Goal: Information Seeking & Learning: Learn about a topic

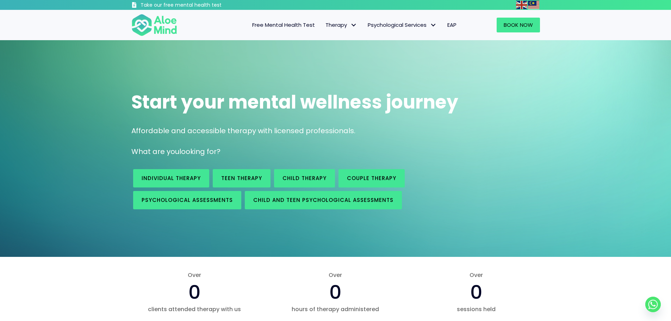
click at [309, 24] on span "Free Mental Health Test" at bounding box center [283, 24] width 63 height 7
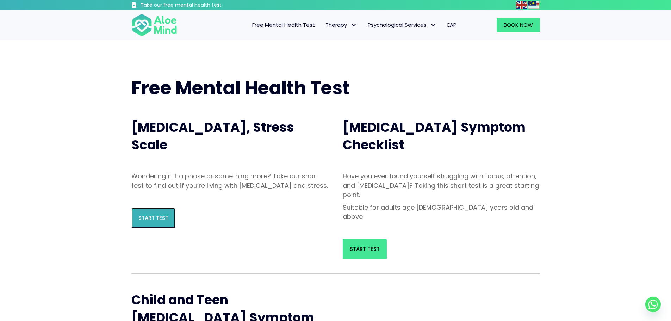
click at [158, 228] on link "Start Test" at bounding box center [153, 218] width 44 height 20
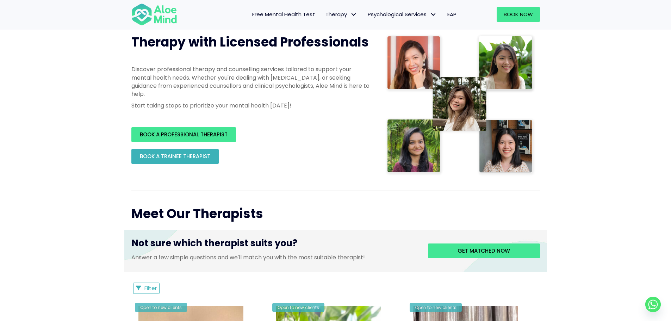
scroll to position [188, 0]
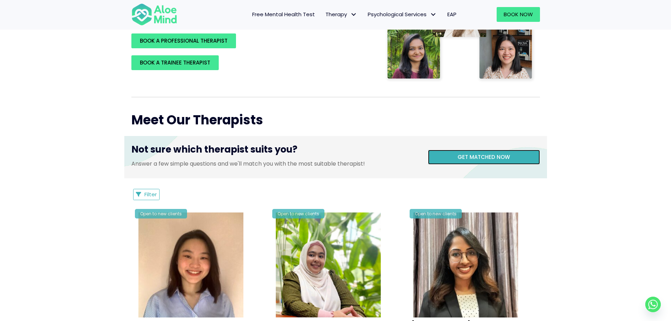
click at [470, 158] on span "Get matched now" at bounding box center [484, 156] width 53 height 7
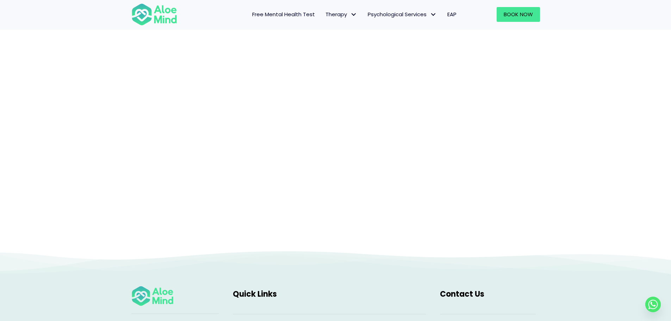
scroll to position [73, 0]
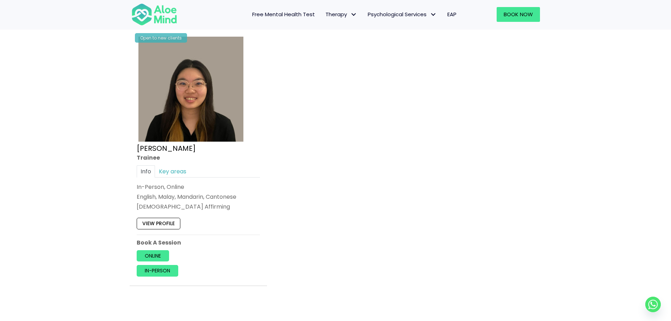
scroll to position [470, 0]
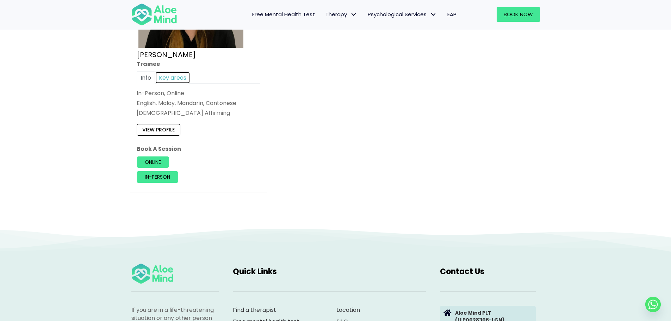
click at [173, 77] on link "Key areas" at bounding box center [172, 78] width 35 height 12
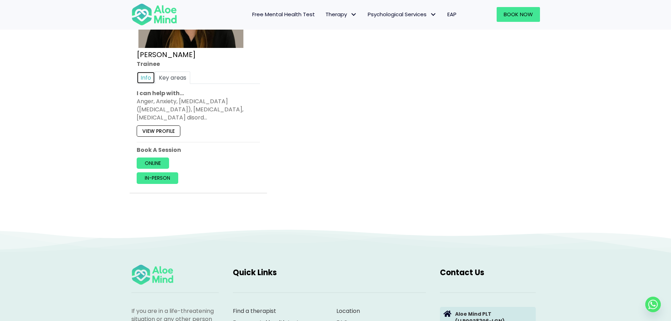
click at [146, 74] on link "Info" at bounding box center [146, 78] width 18 height 12
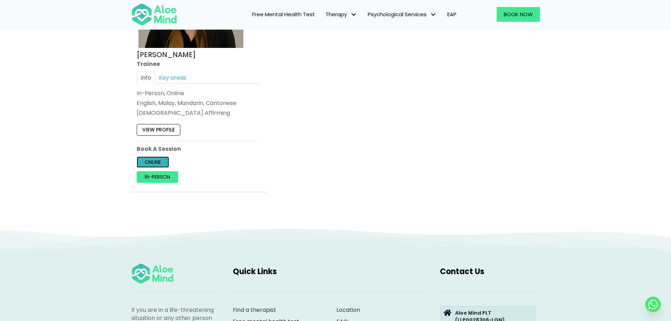
click at [166, 160] on link "Online" at bounding box center [153, 162] width 32 height 11
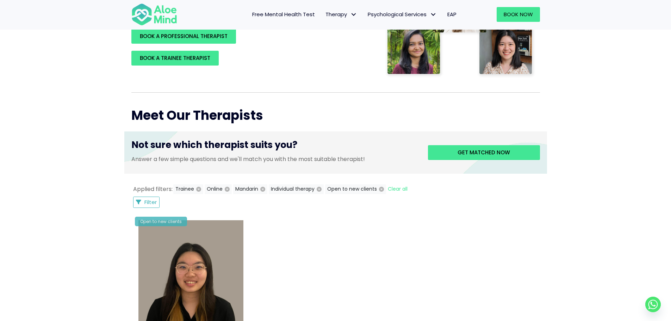
scroll to position [188, 0]
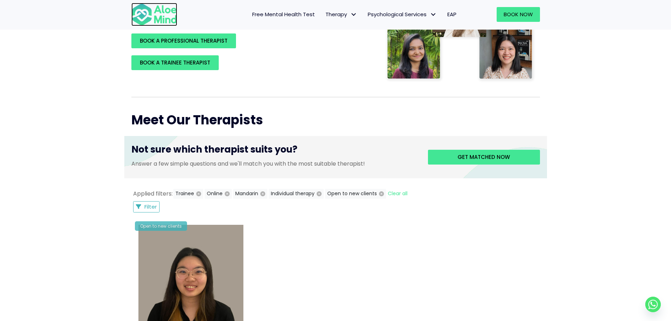
click at [159, 18] on img at bounding box center [154, 14] width 46 height 23
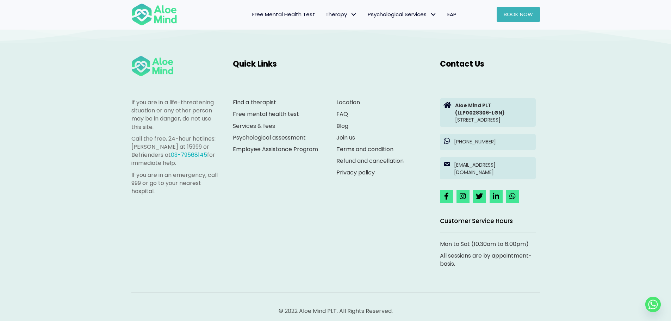
scroll to position [1950, 0]
